Goal: Find specific page/section: Find specific page/section

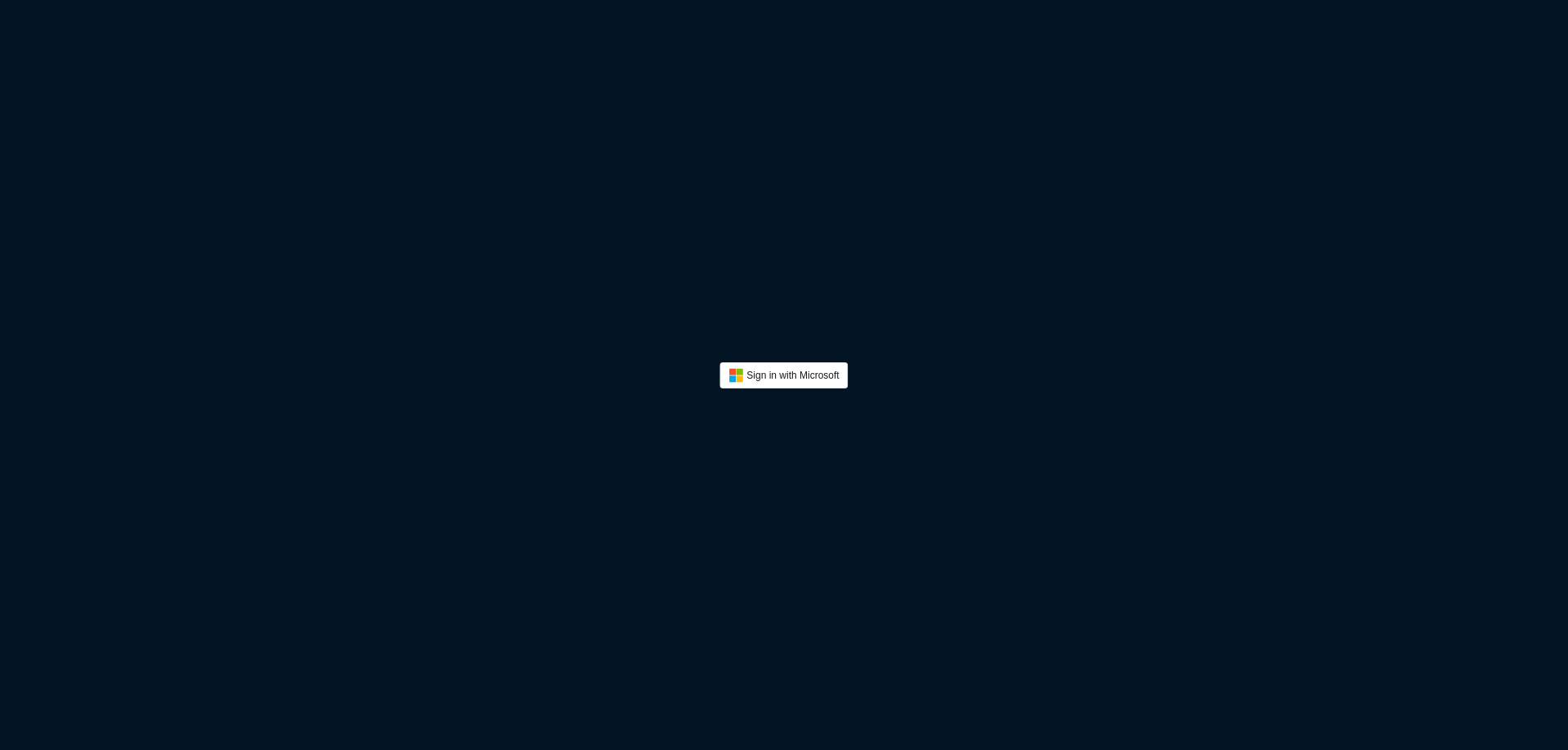
click at [800, 382] on button "Sign In" at bounding box center [783, 375] width 128 height 26
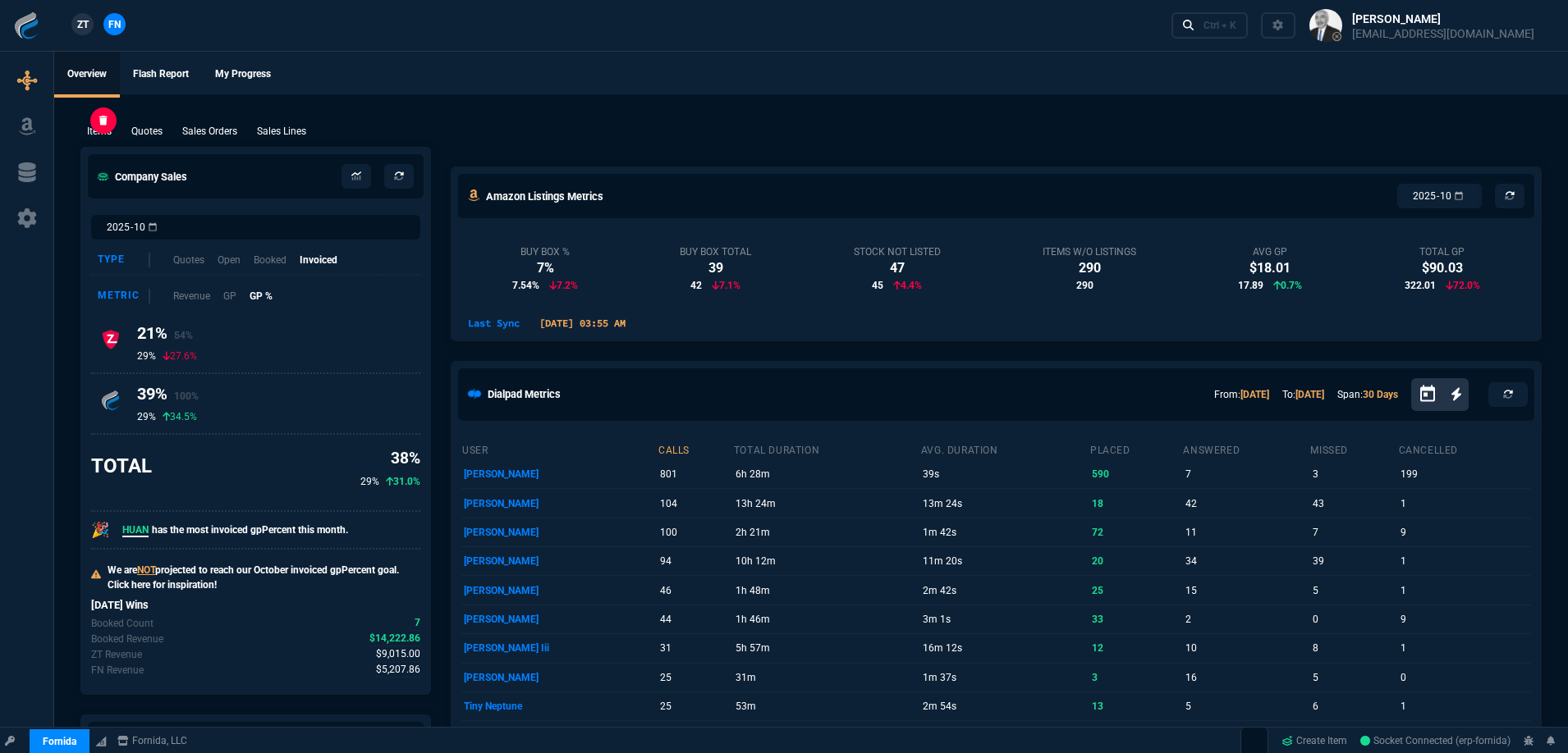
click at [105, 133] on p "Items" at bounding box center [100, 131] width 25 height 15
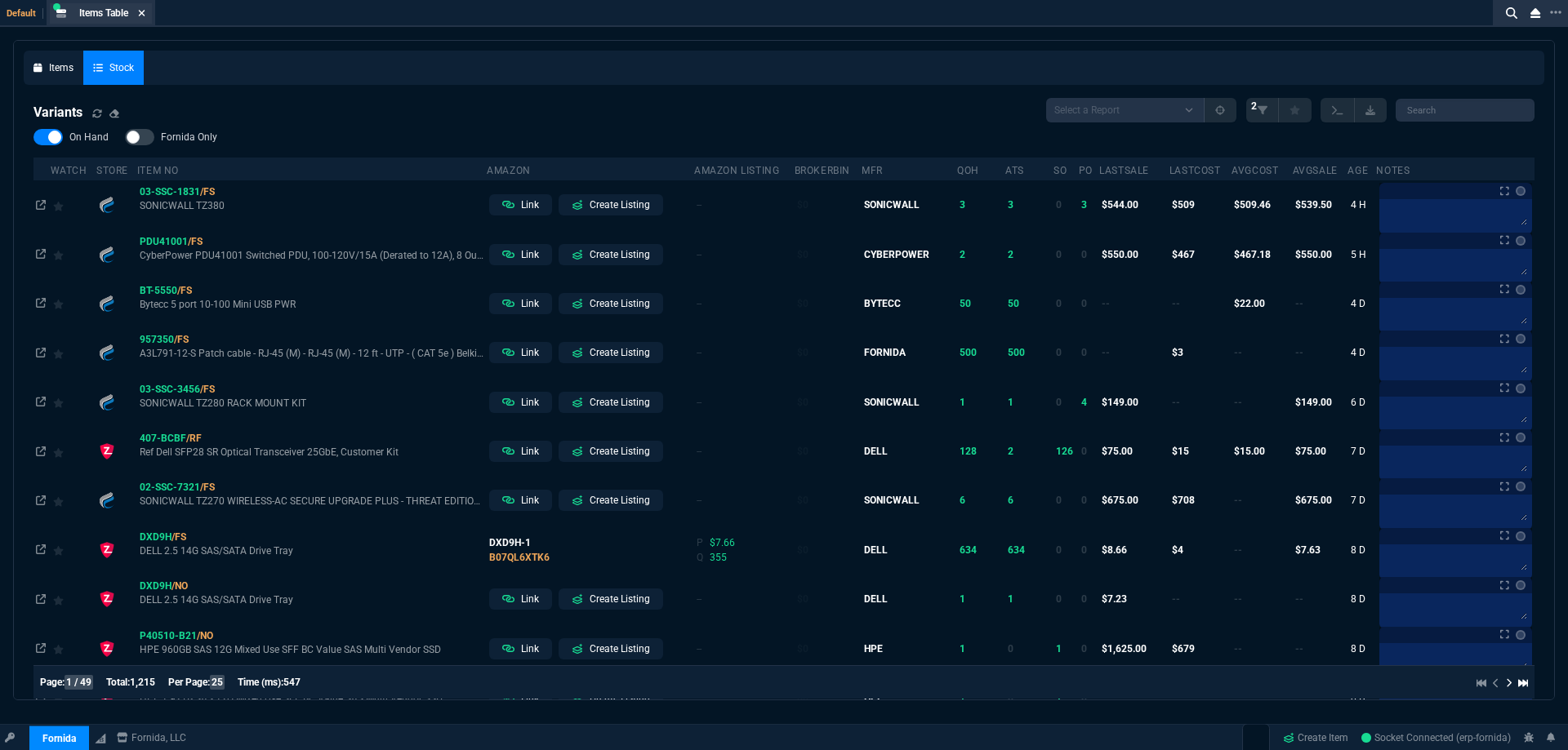
click at [145, 14] on icon at bounding box center [141, 13] width 7 height 10
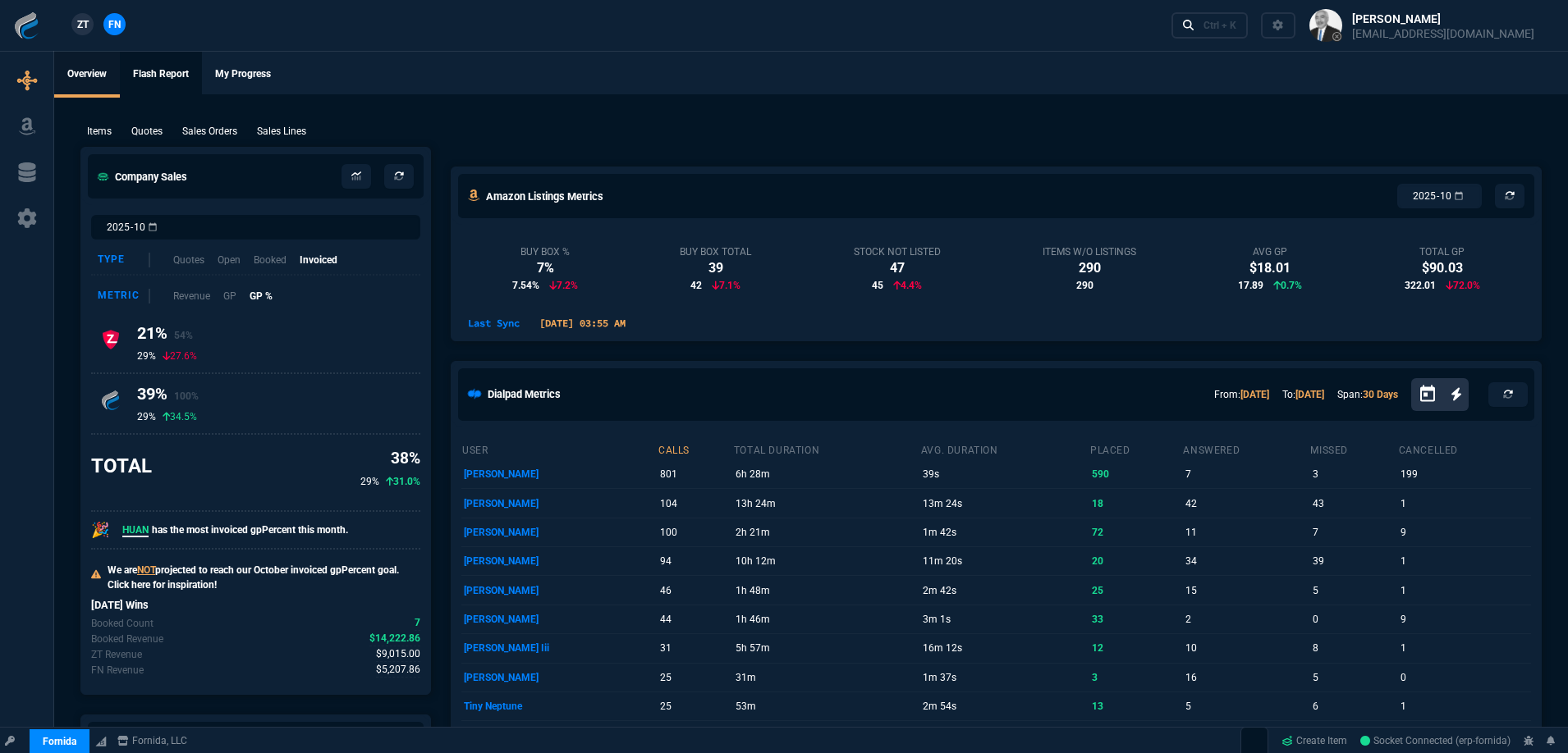
click at [171, 79] on link "Flash Report" at bounding box center [161, 75] width 82 height 46
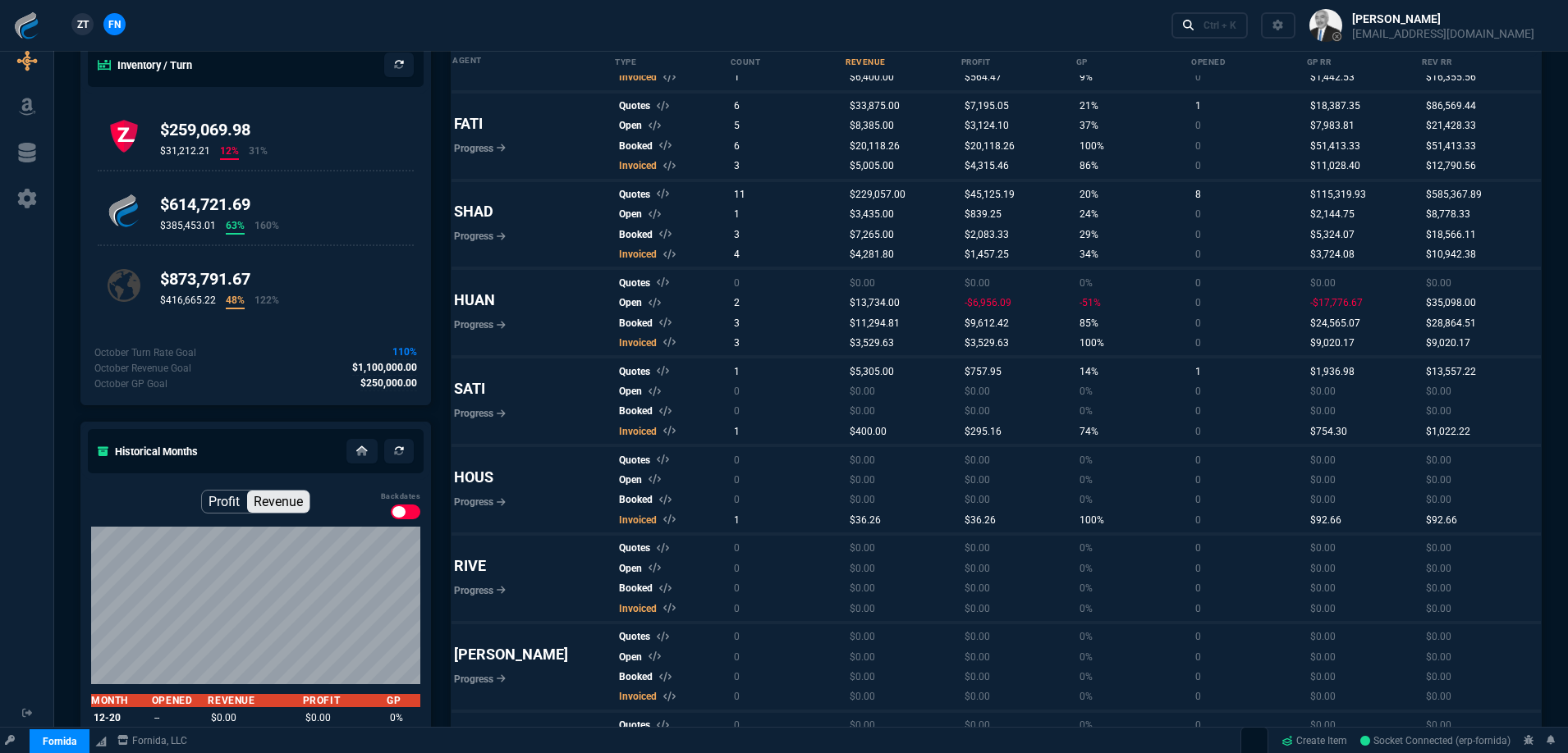
scroll to position [657, 0]
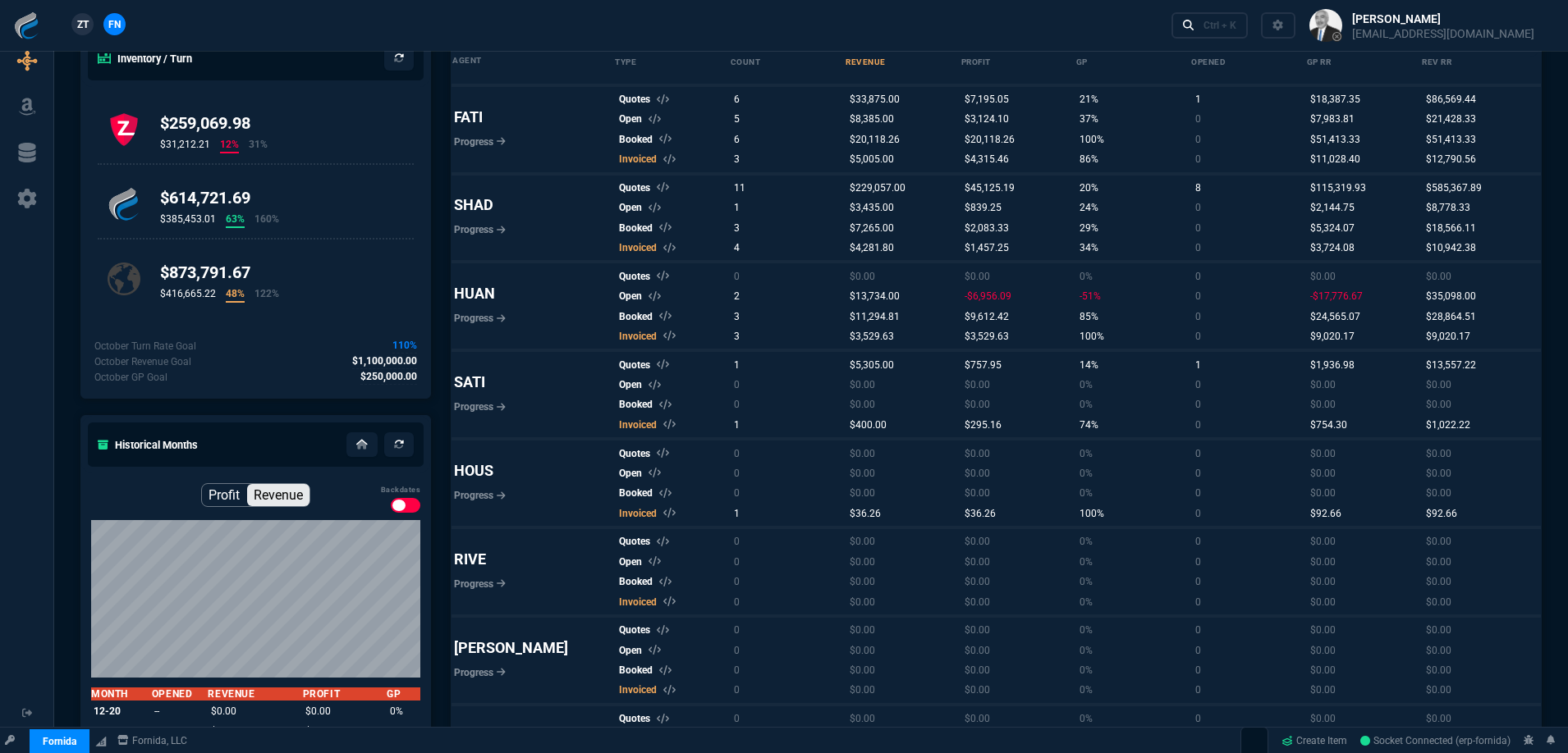
select select "0:"
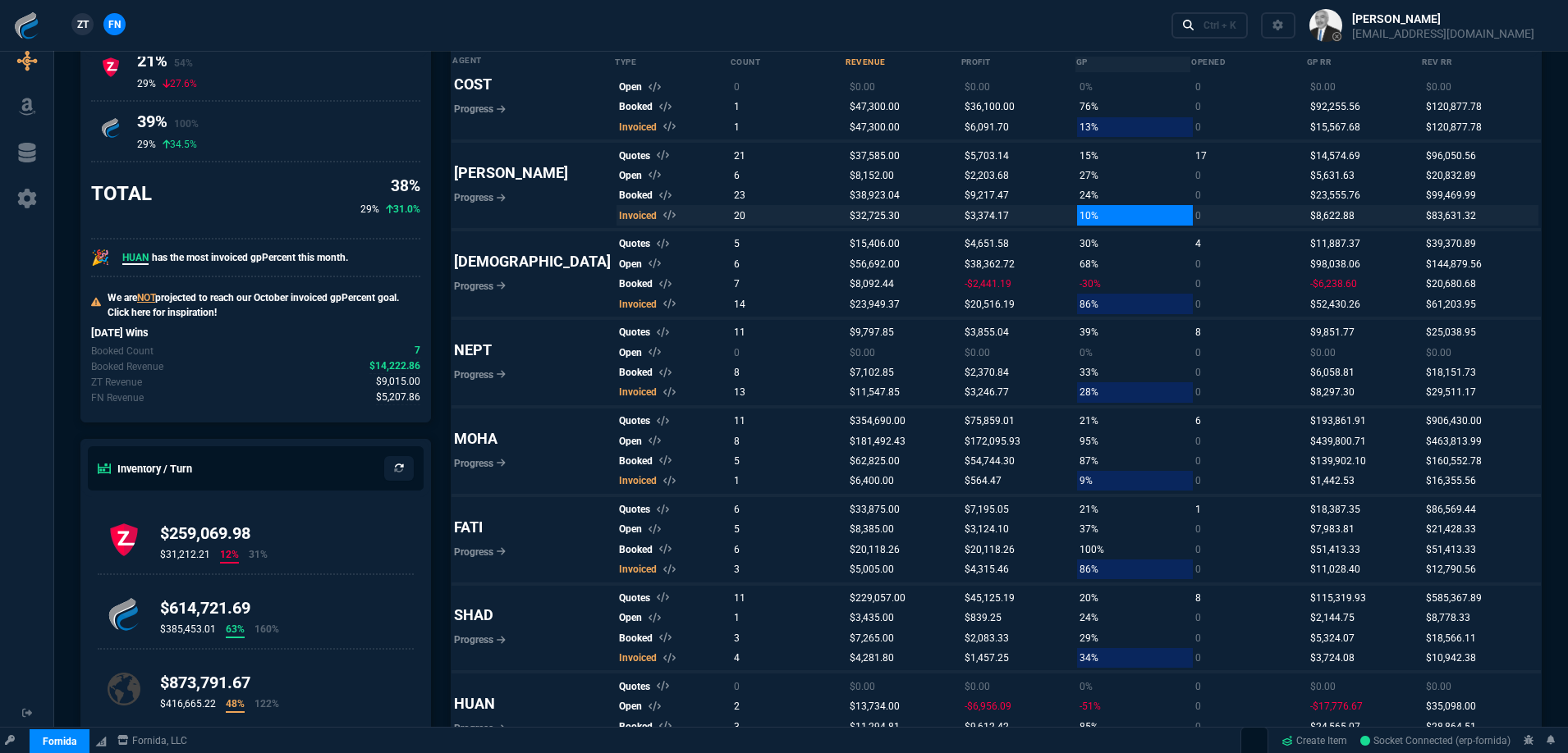
scroll to position [16, 0]
